Goal: Check status

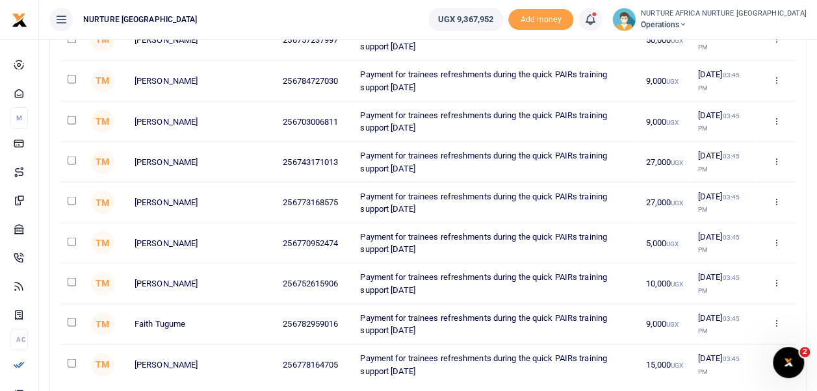
scroll to position [992, 0]
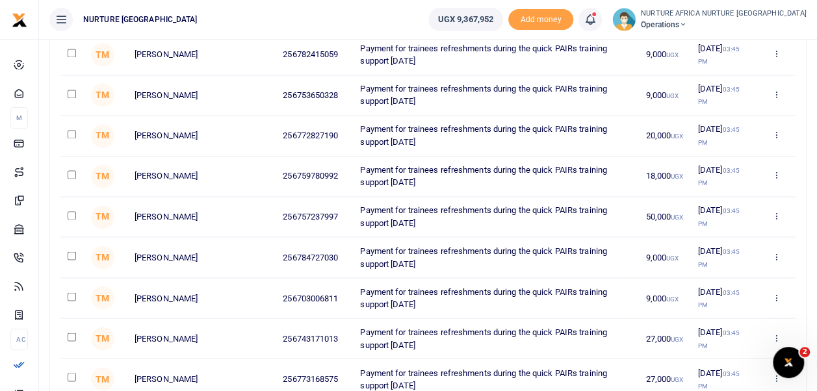
click at [597, 20] on span at bounding box center [597, 20] width 0 height 0
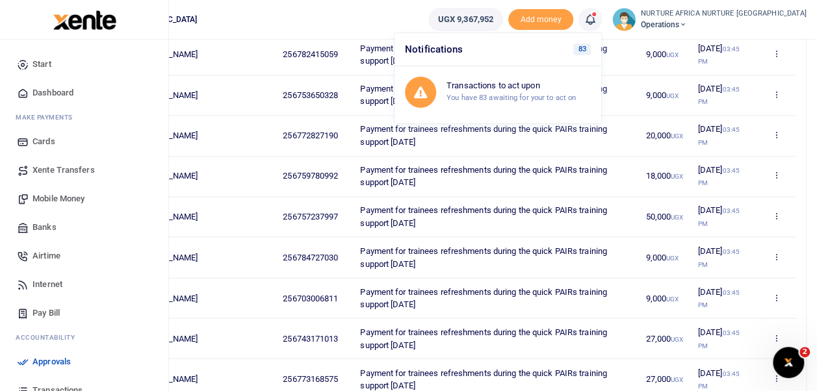
click at [66, 383] on link "Transactions" at bounding box center [84, 390] width 148 height 29
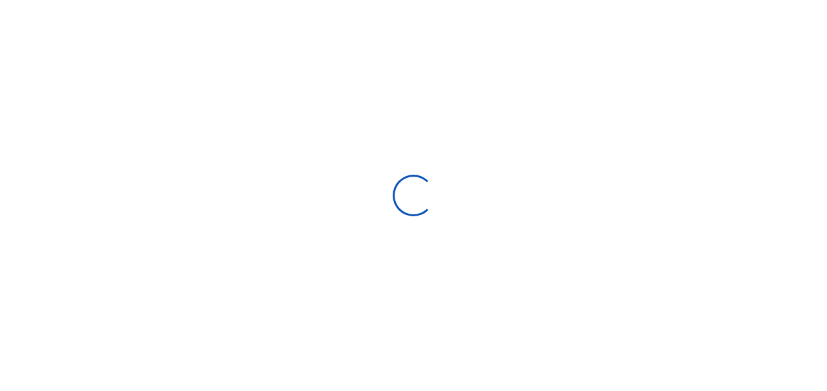
select select
type input "[DATE] - [DATE]"
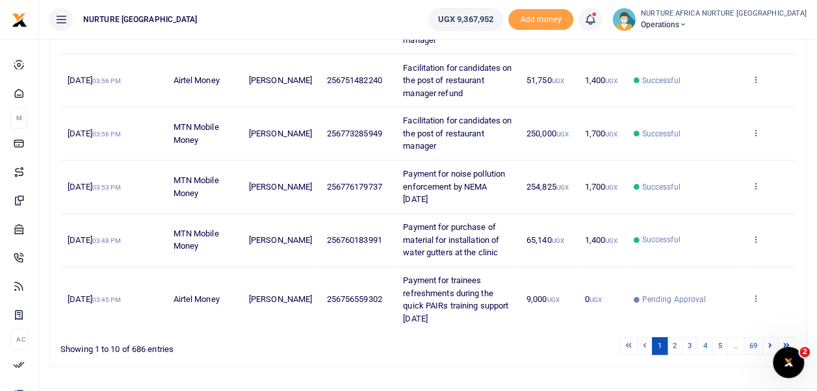
scroll to position [431, 0]
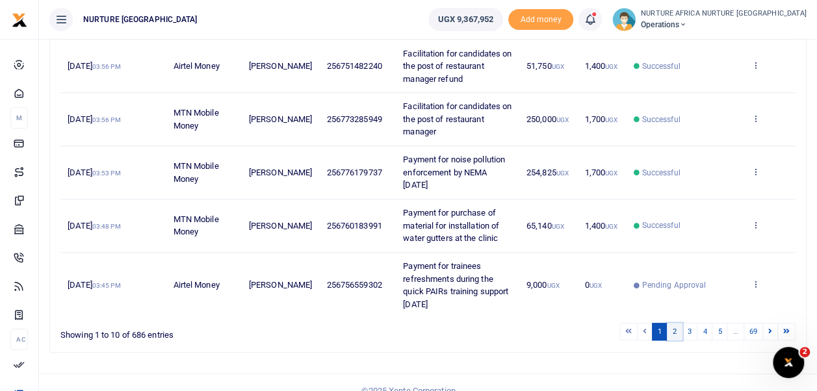
click at [677, 323] on link "2" at bounding box center [675, 332] width 16 height 18
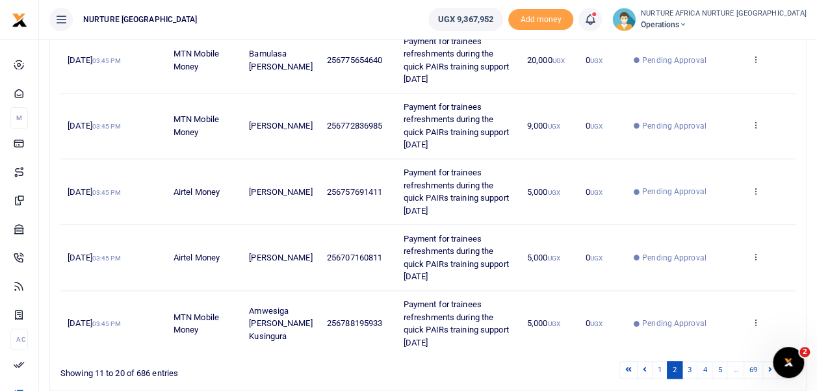
scroll to position [596, 0]
